Goal: Task Accomplishment & Management: Manage account settings

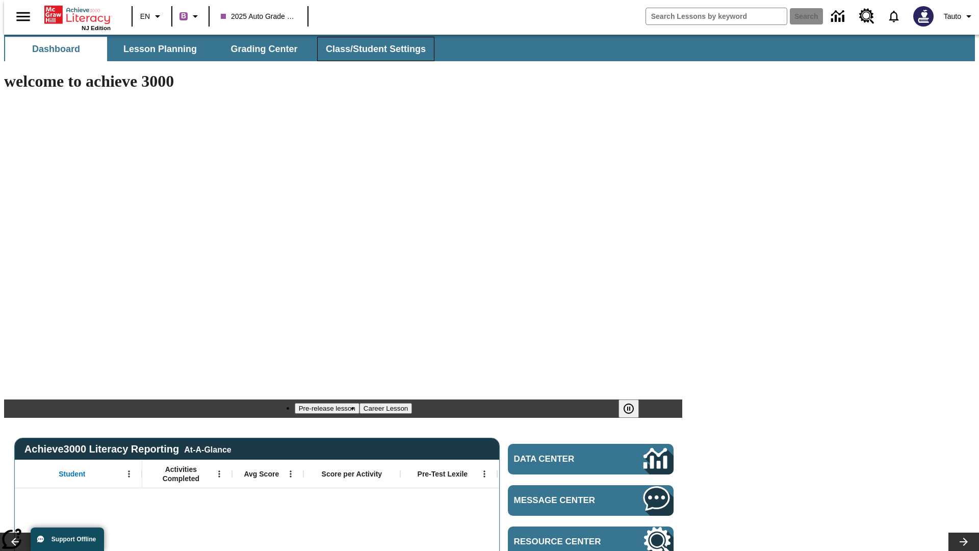
click at [370, 49] on span "Class/Student Settings" at bounding box center [376, 49] width 100 height 12
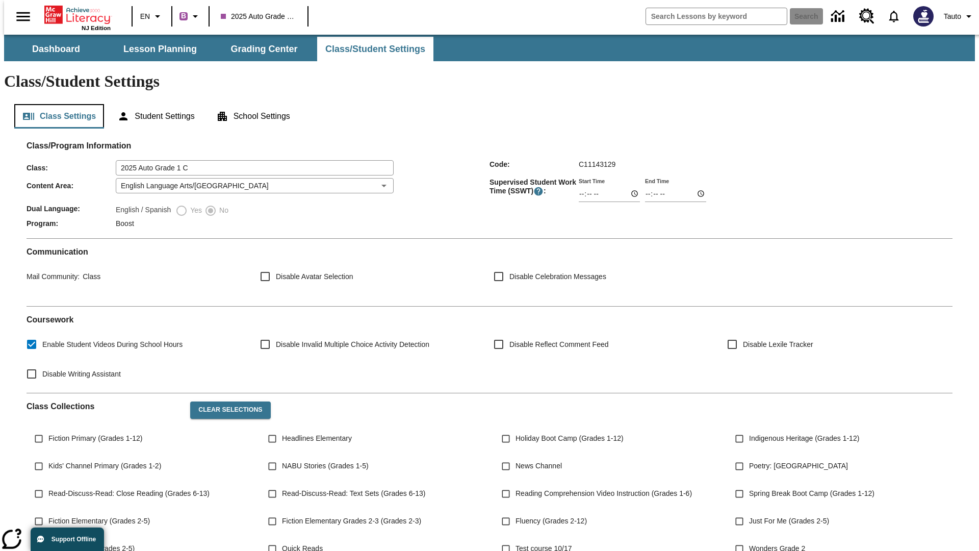
click at [55, 104] on button "Class Settings" at bounding box center [59, 116] width 90 height 24
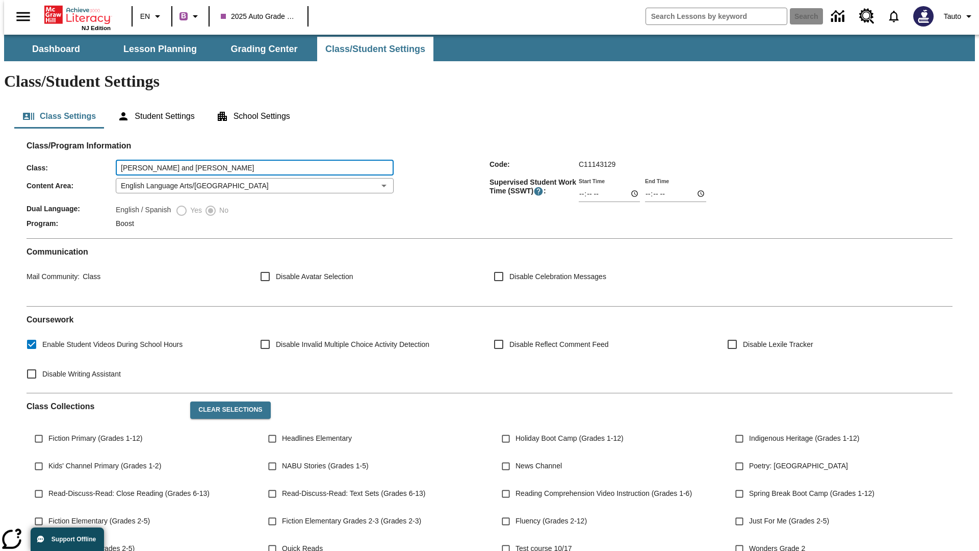
type input "[PERSON_NAME] and [PERSON_NAME]"
type input "06:00"
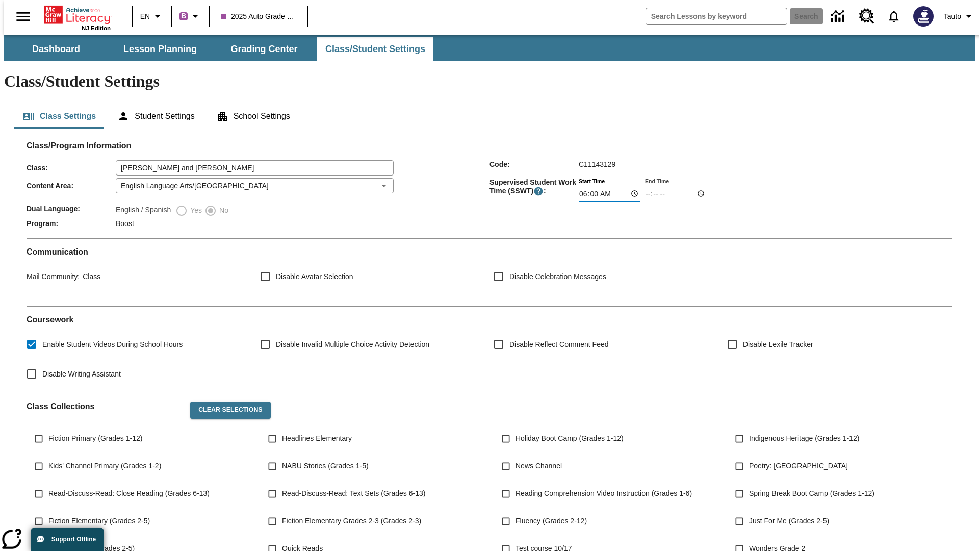
type input "06:01"
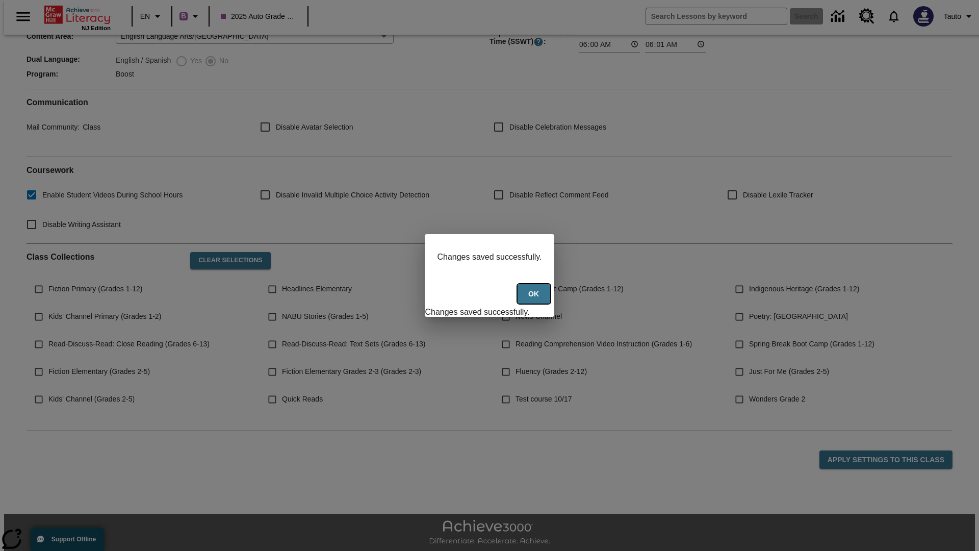
click at [535, 299] on button "Ok" at bounding box center [534, 294] width 33 height 20
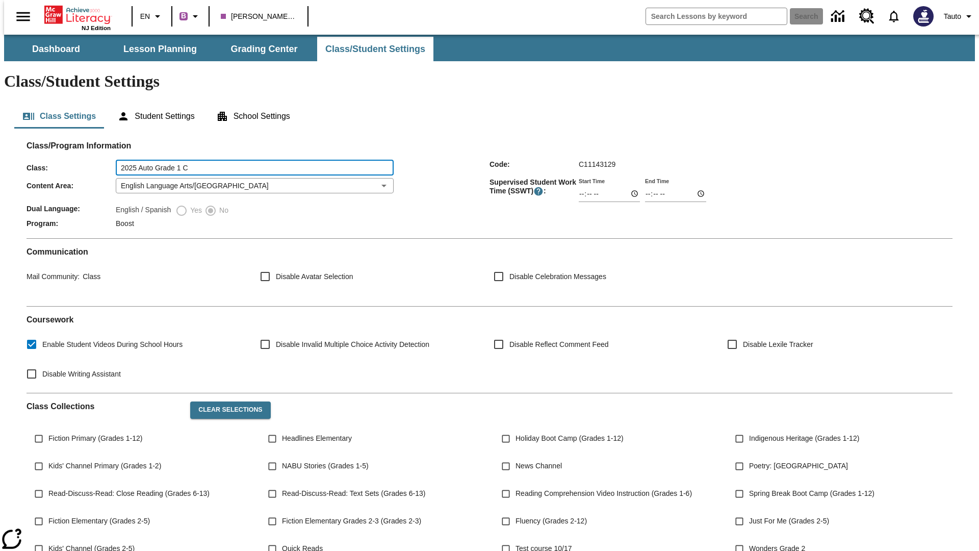
type input "2025 Auto Grade 1 C"
type input "06:00"
type input "06:01"
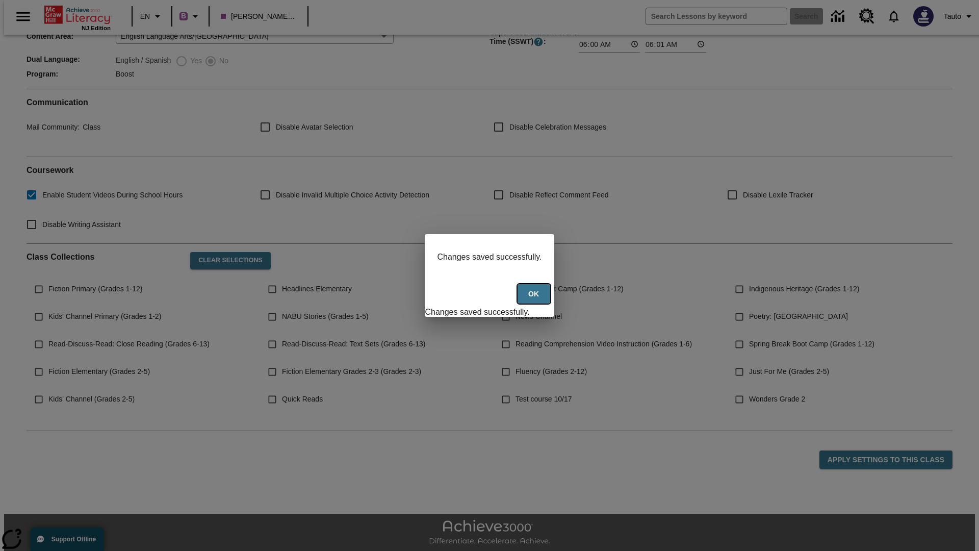
click at [535, 299] on button "Ok" at bounding box center [534, 294] width 33 height 20
